Goal: Find specific page/section

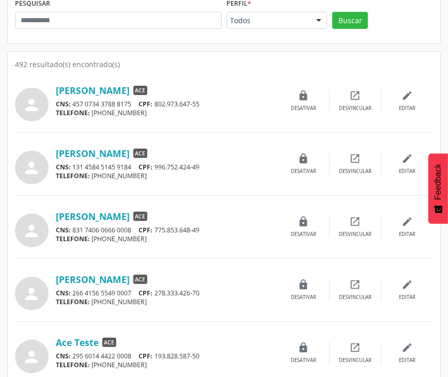
scroll to position [155, 0]
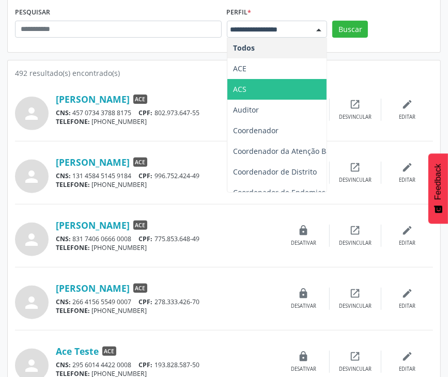
click at [267, 82] on span "ACS" at bounding box center [288, 89] width 123 height 21
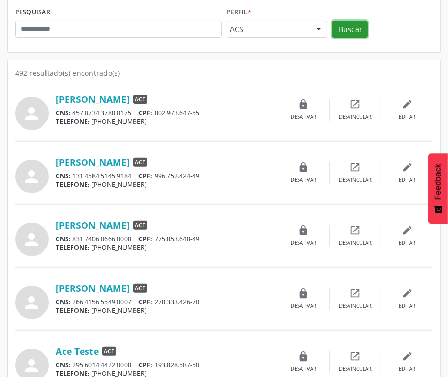
click at [359, 32] on button "Buscar" at bounding box center [350, 30] width 36 height 18
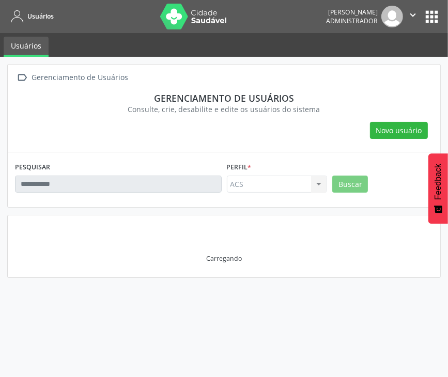
scroll to position [0, 0]
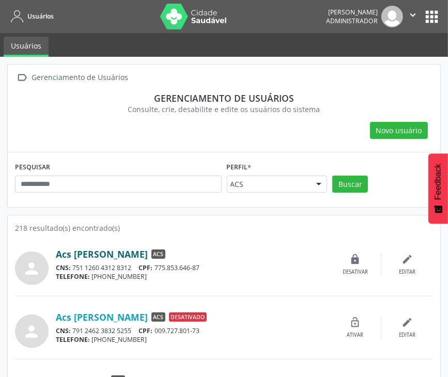
click at [104, 257] on link "Acs [PERSON_NAME]" at bounding box center [102, 253] width 92 height 11
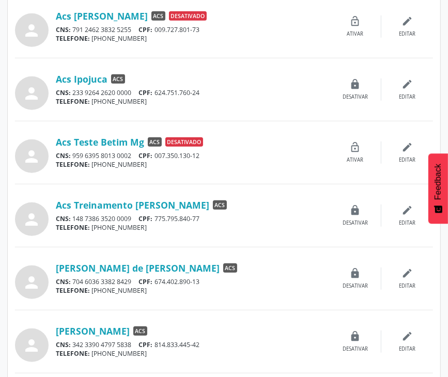
scroll to position [310, 0]
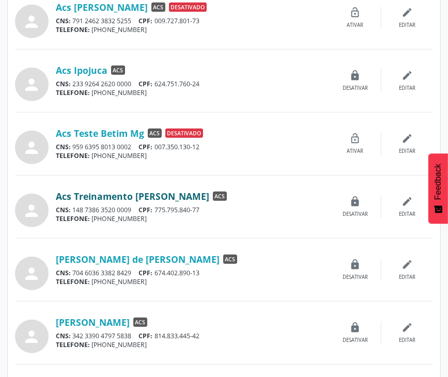
click at [121, 193] on link "Acs Treinamento [PERSON_NAME]" at bounding box center [132, 196] width 153 height 11
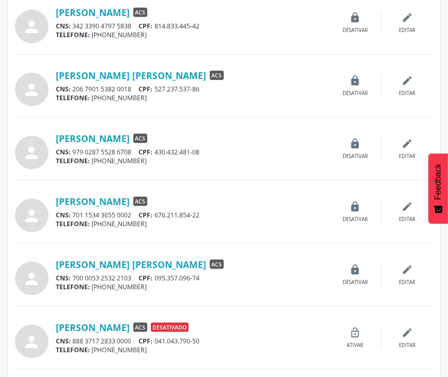
scroll to position [620, 0]
click at [119, 75] on link "[PERSON_NAME] [PERSON_NAME]" at bounding box center [131, 75] width 150 height 11
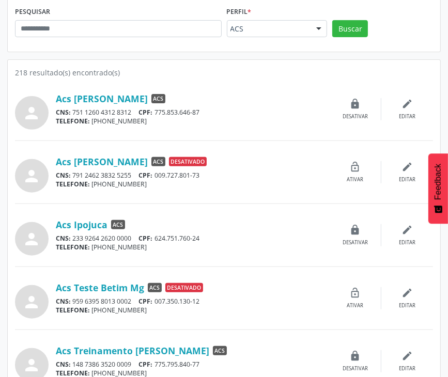
scroll to position [155, 0]
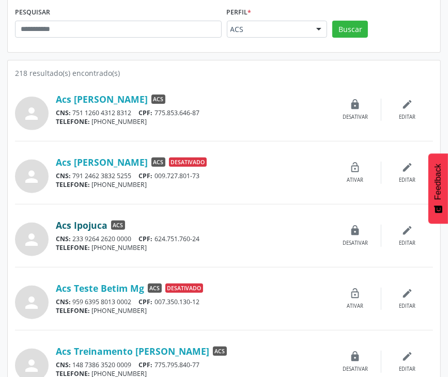
click at [92, 228] on link "Acs Ipojuca" at bounding box center [82, 225] width 52 height 11
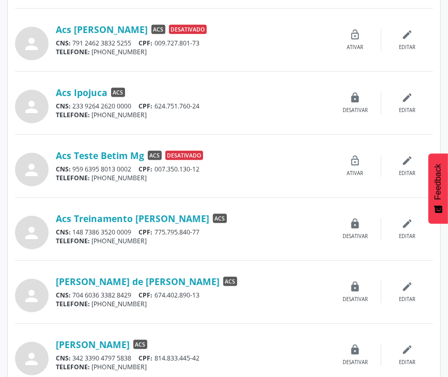
scroll to position [310, 0]
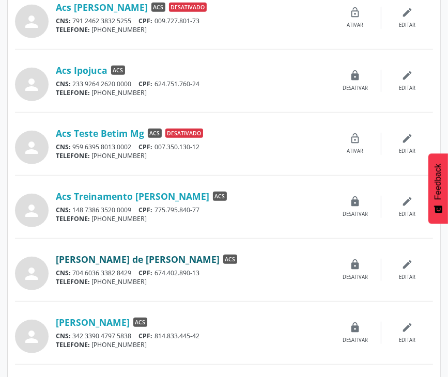
click at [99, 257] on link "[PERSON_NAME] de [PERSON_NAME]" at bounding box center [138, 259] width 164 height 11
click at [97, 327] on div "[PERSON_NAME] ACS CNS: 342 3390 4797 5838 CPF: 814.833.445-42 TELEFONE: [PHONE_…" at bounding box center [193, 333] width 274 height 33
click at [111, 319] on link "[PERSON_NAME]" at bounding box center [93, 322] width 74 height 11
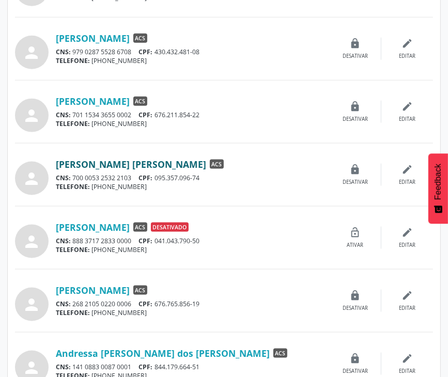
scroll to position [827, 0]
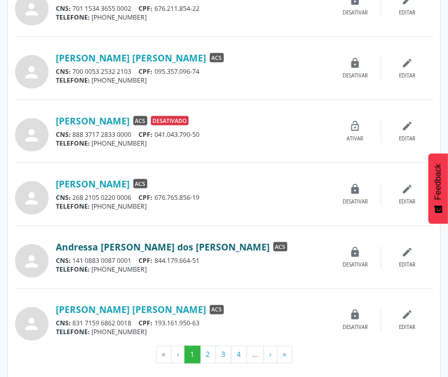
click at [145, 242] on link "Andressa [PERSON_NAME] dos [PERSON_NAME]" at bounding box center [163, 246] width 214 height 11
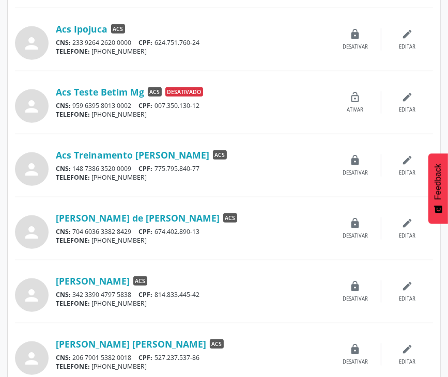
scroll to position [413, 0]
